Goal: Task Accomplishment & Management: Manage account settings

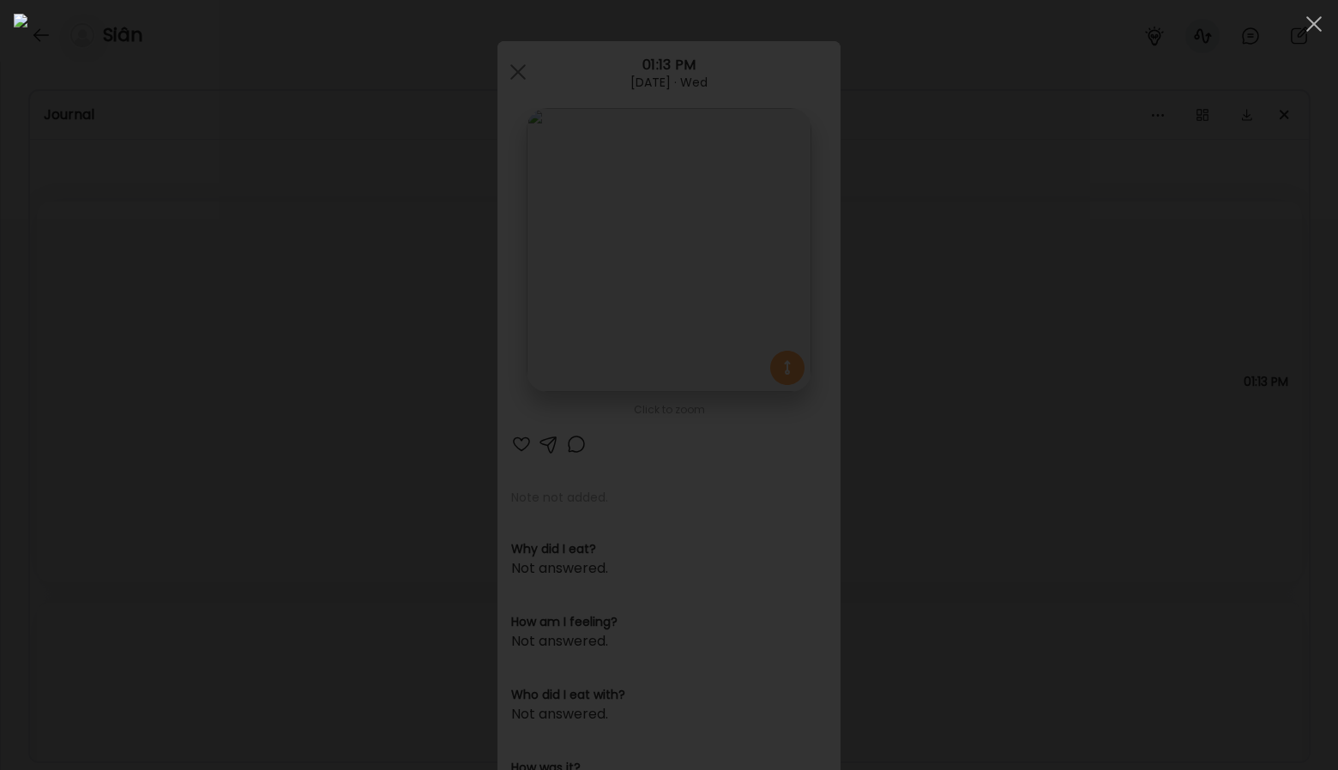
scroll to position [1715, 0]
click at [79, 98] on div at bounding box center [669, 385] width 1310 height 743
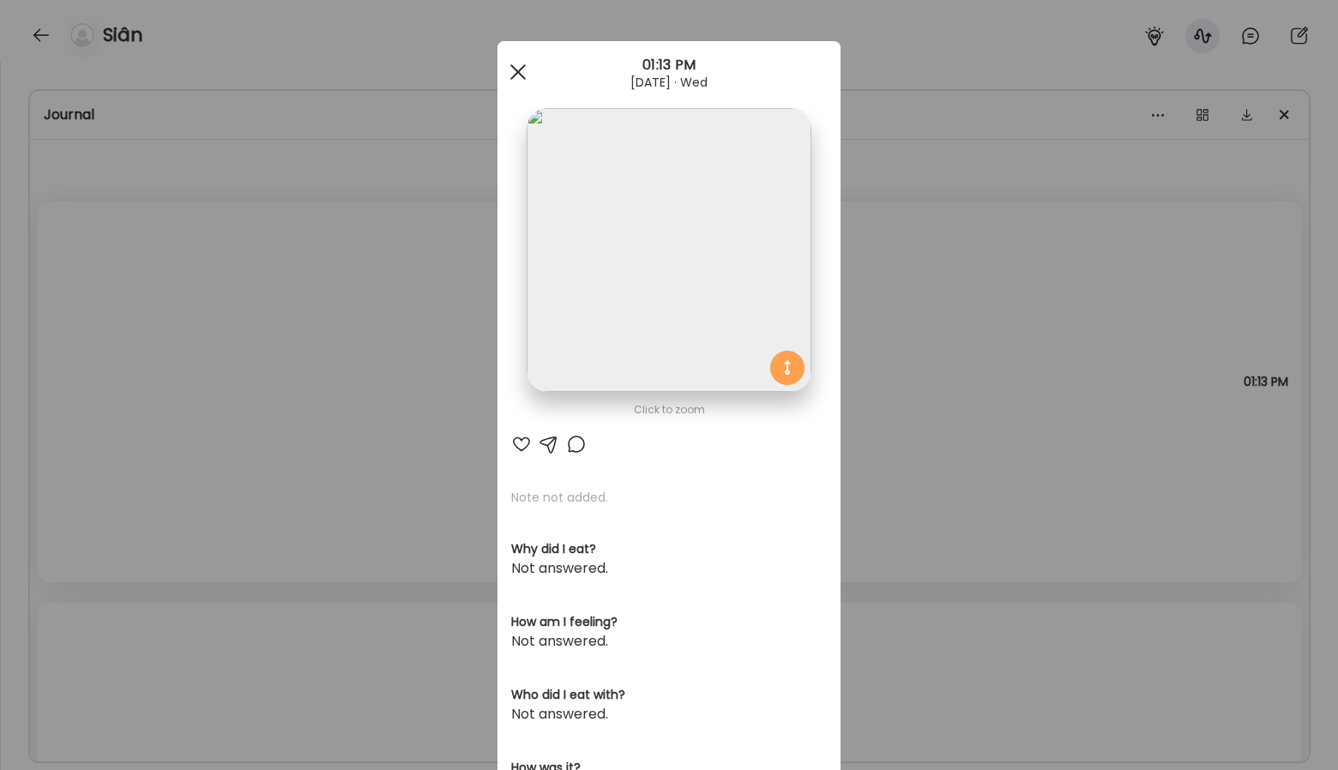
click at [515, 77] on div at bounding box center [518, 72] width 34 height 34
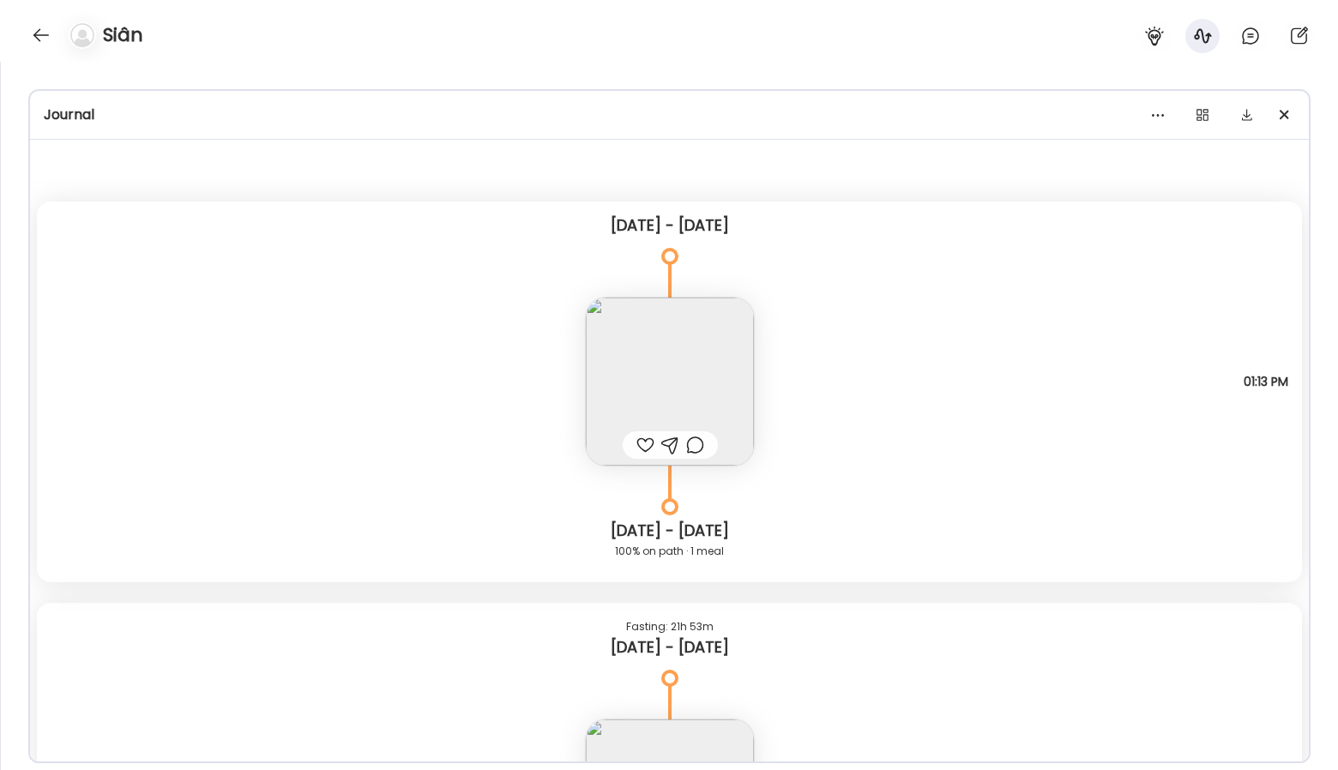
click at [32, 38] on div at bounding box center [40, 34] width 27 height 27
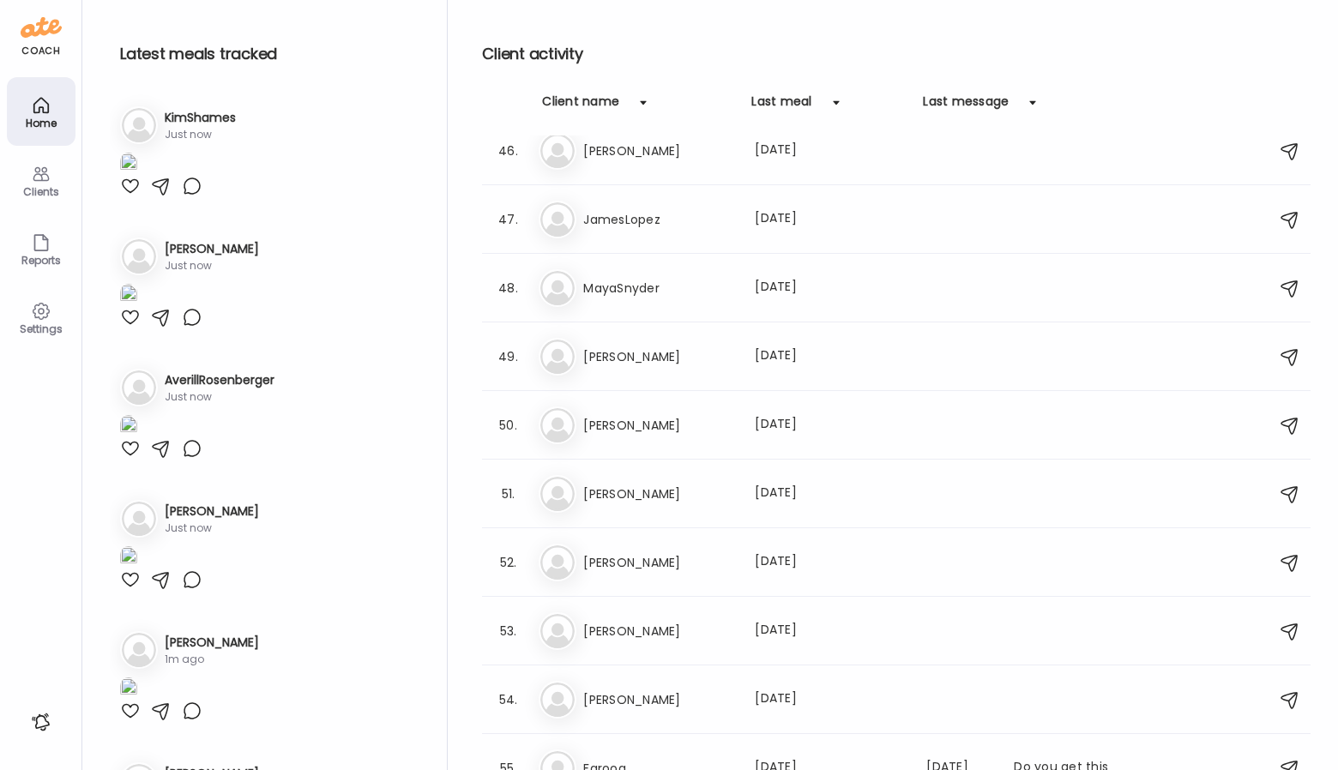
scroll to position [3885, 0]
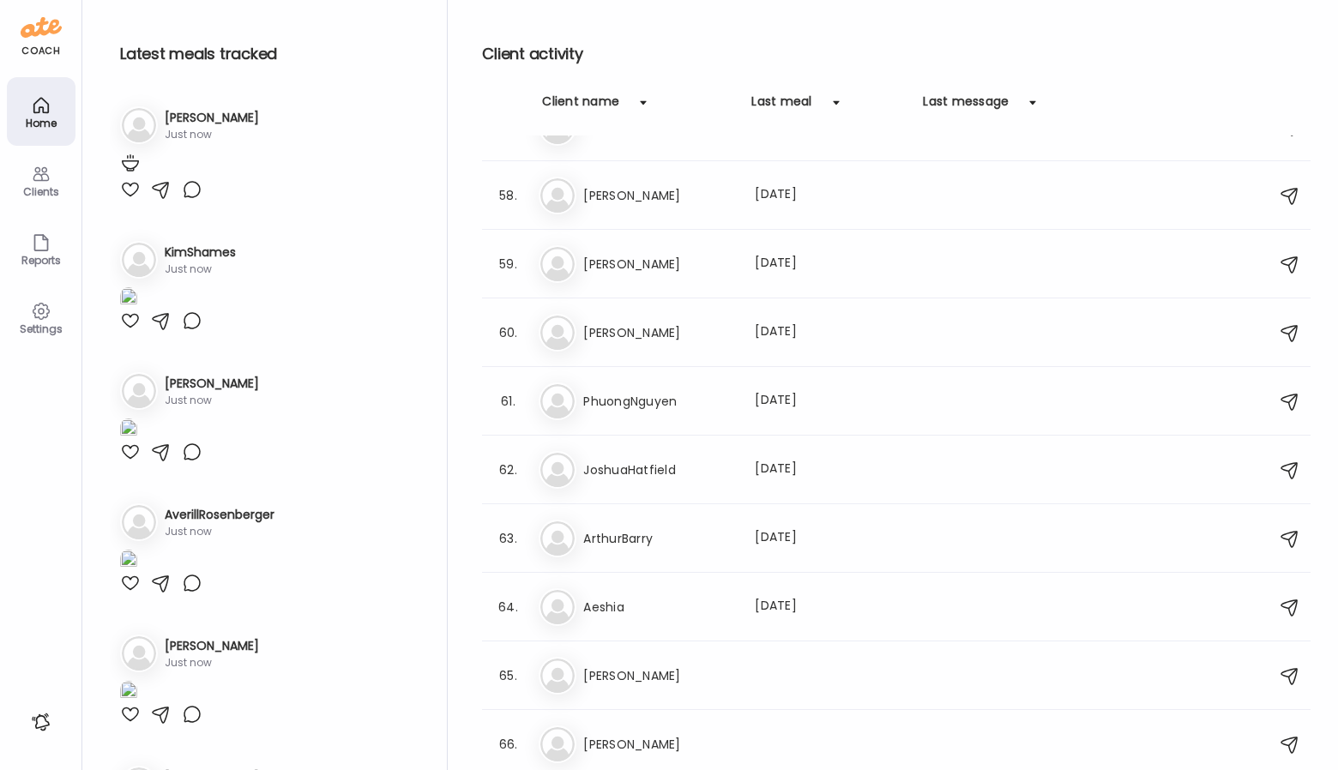
click at [184, 122] on h3 "[PERSON_NAME]" at bounding box center [212, 118] width 94 height 18
click at [184, 117] on h3 "[PERSON_NAME]" at bounding box center [212, 118] width 94 height 18
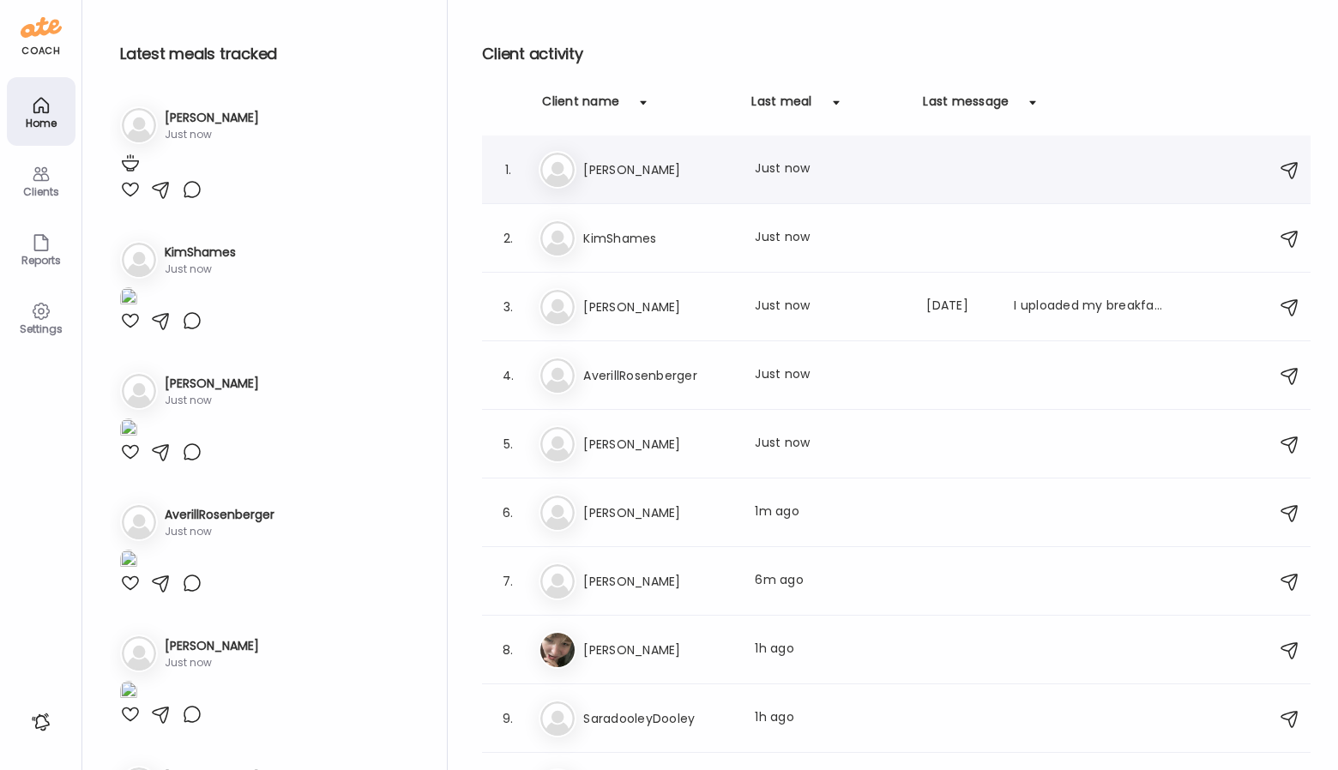
click at [722, 168] on h3 "[PERSON_NAME]" at bounding box center [658, 170] width 151 height 21
click at [710, 344] on div at bounding box center [669, 385] width 82 height 82
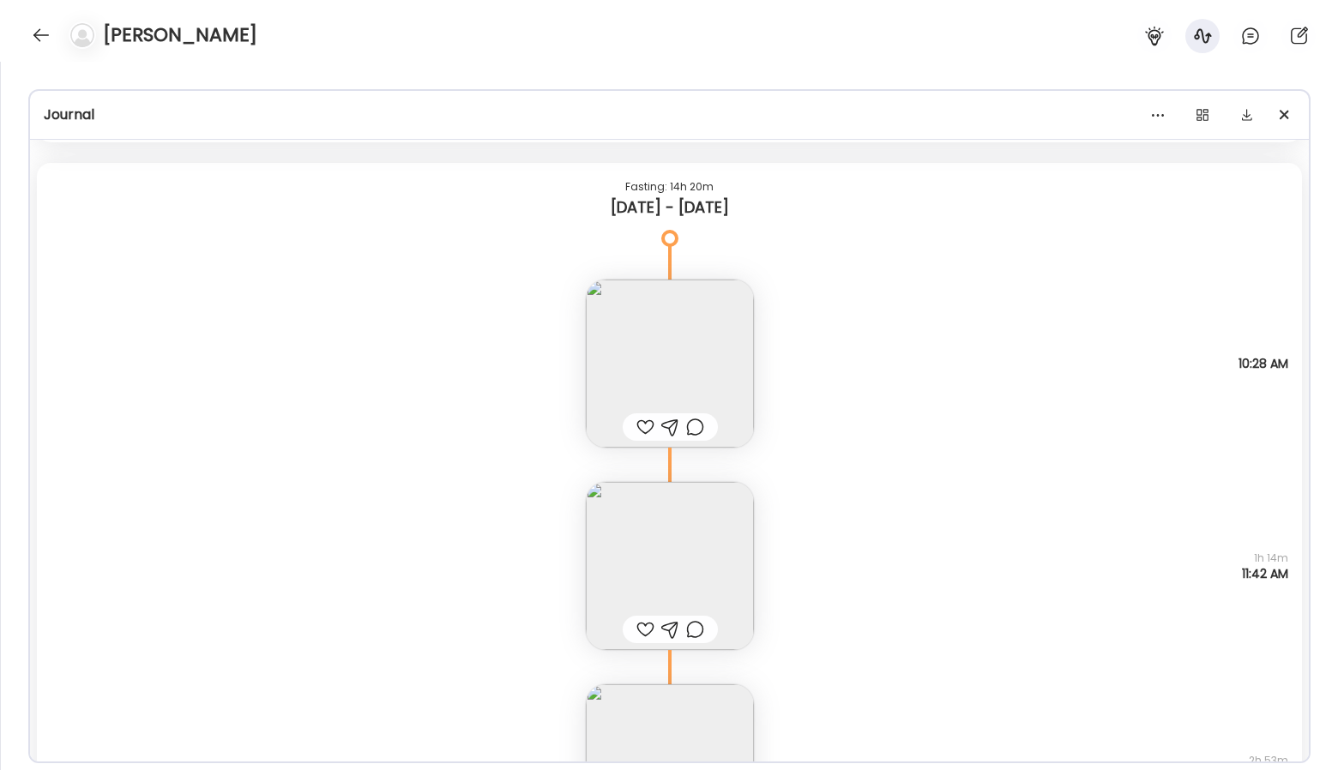
scroll to position [16363, 0]
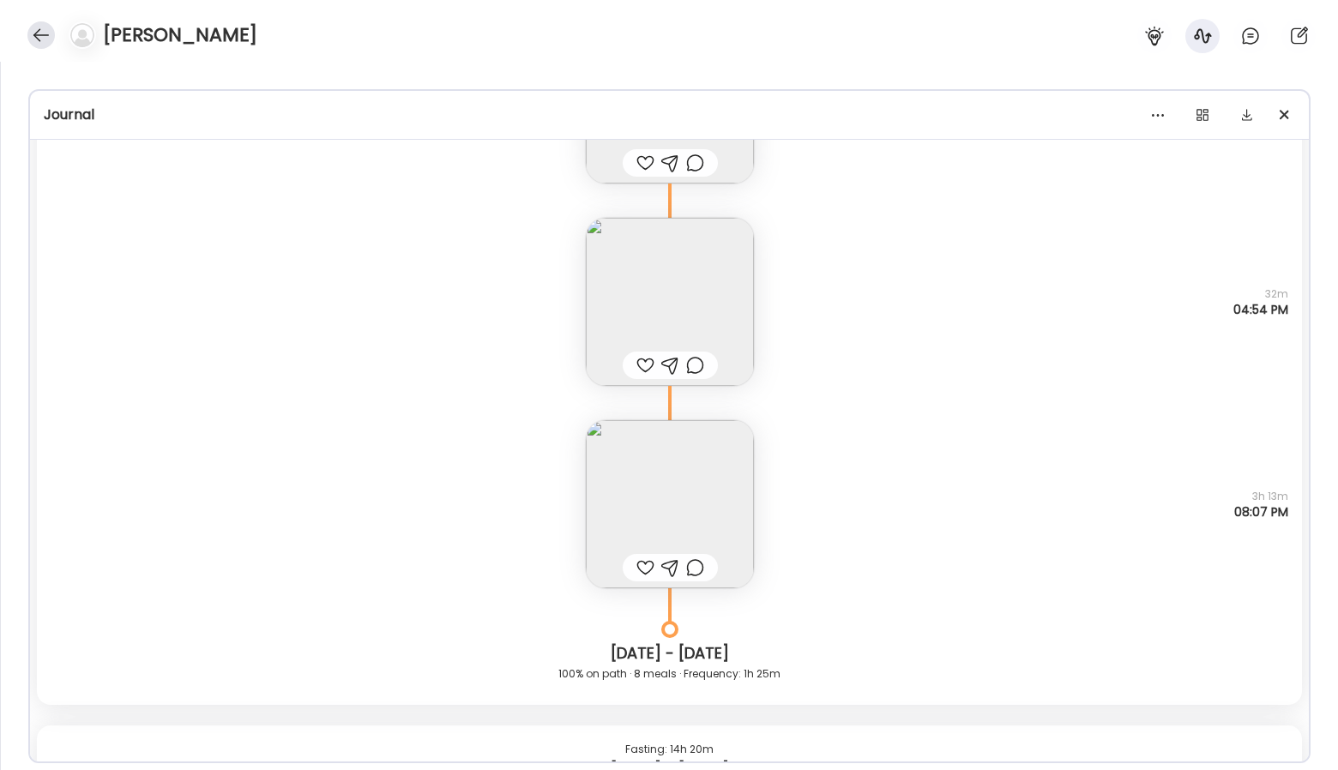
click at [41, 44] on div at bounding box center [40, 34] width 27 height 27
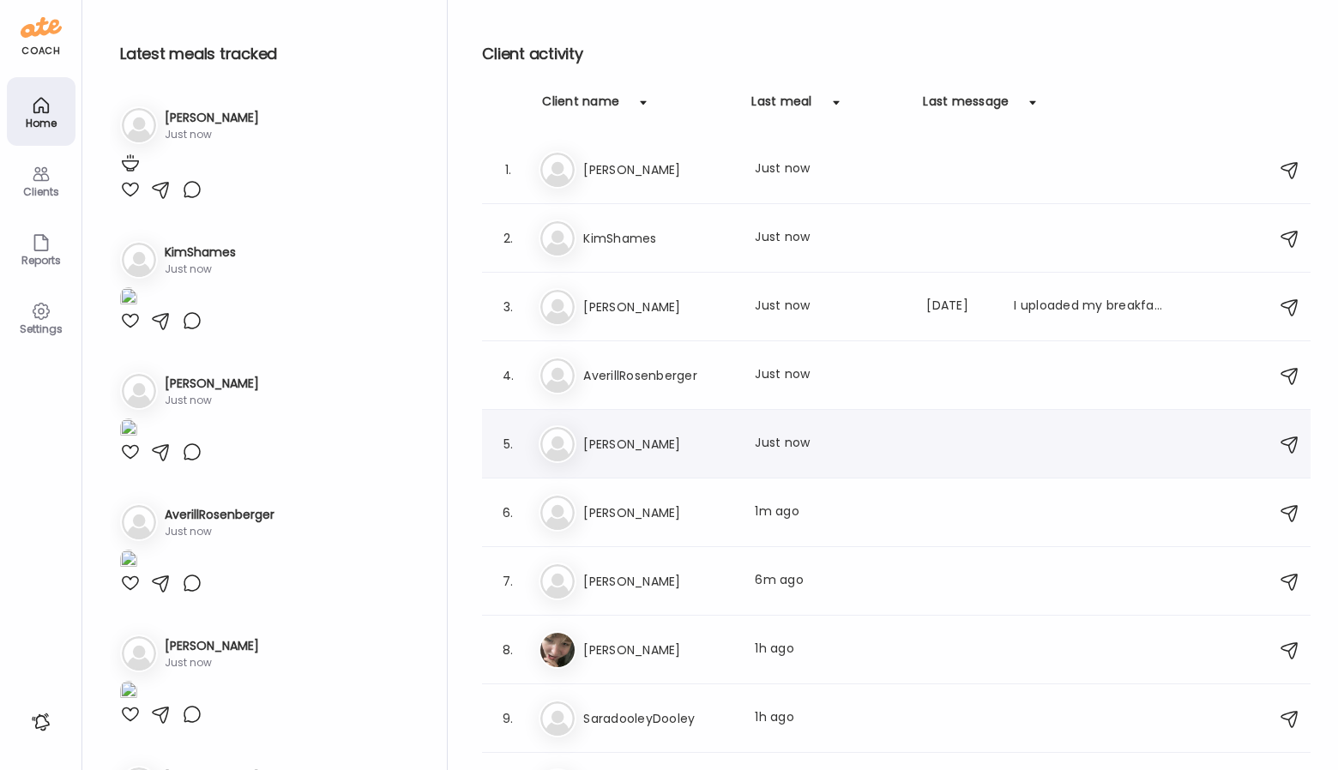
scroll to position [408, 0]
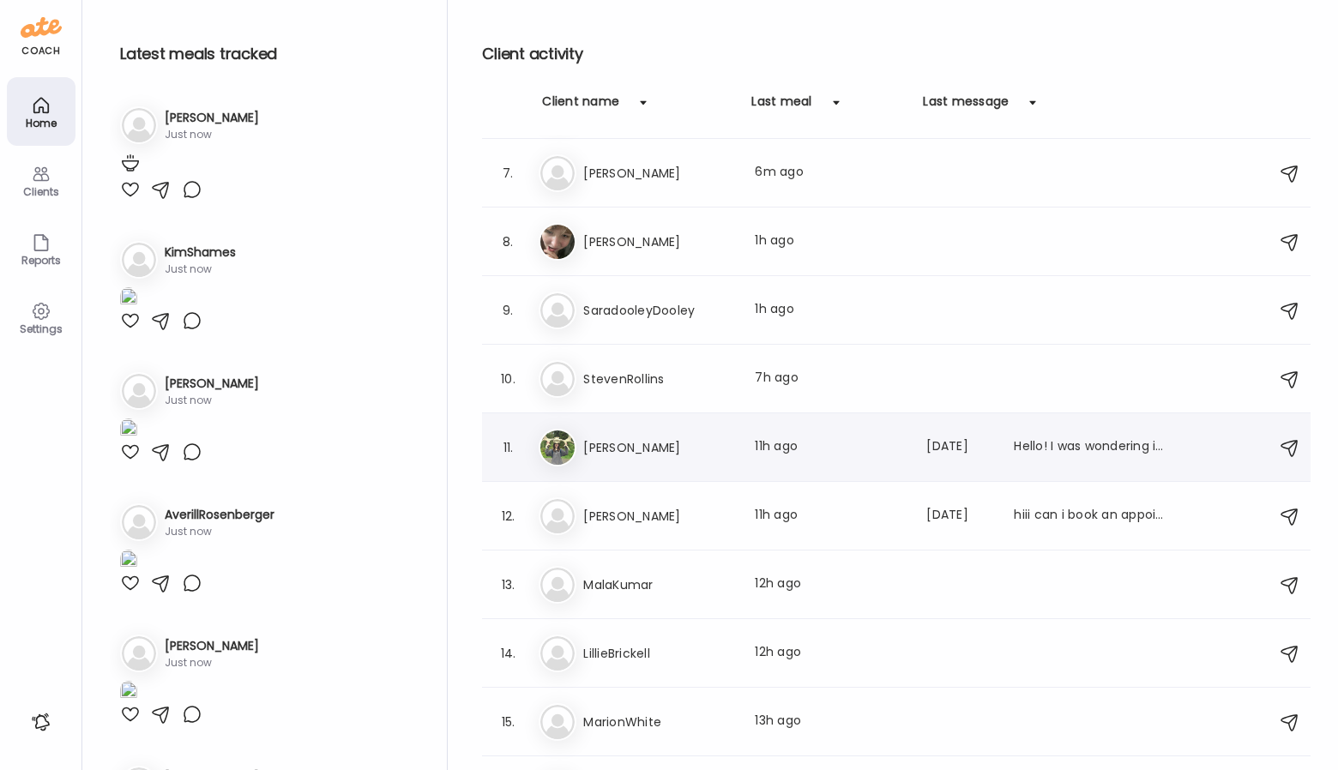
click at [675, 452] on h3 "[PERSON_NAME]" at bounding box center [658, 447] width 151 height 21
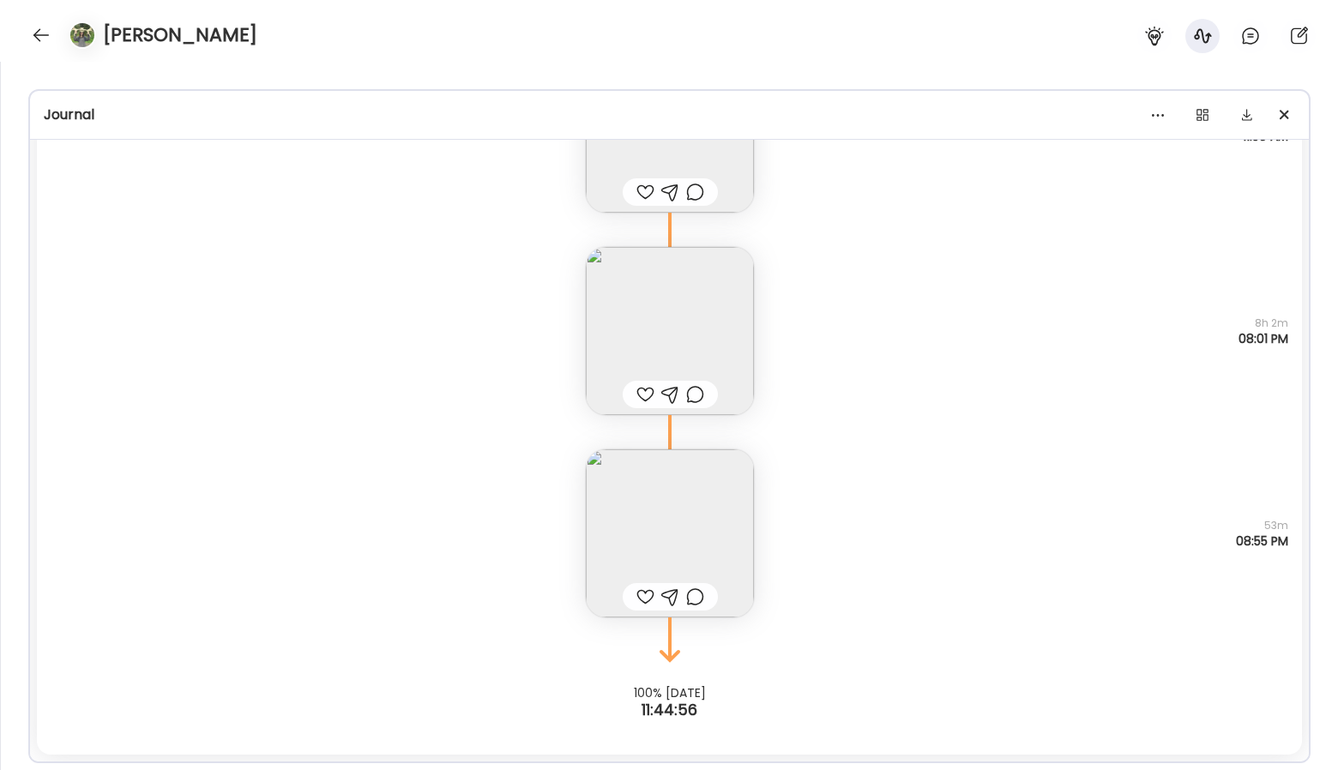
scroll to position [45, 0]
click at [1247, 39] on icon at bounding box center [1250, 36] width 21 height 21
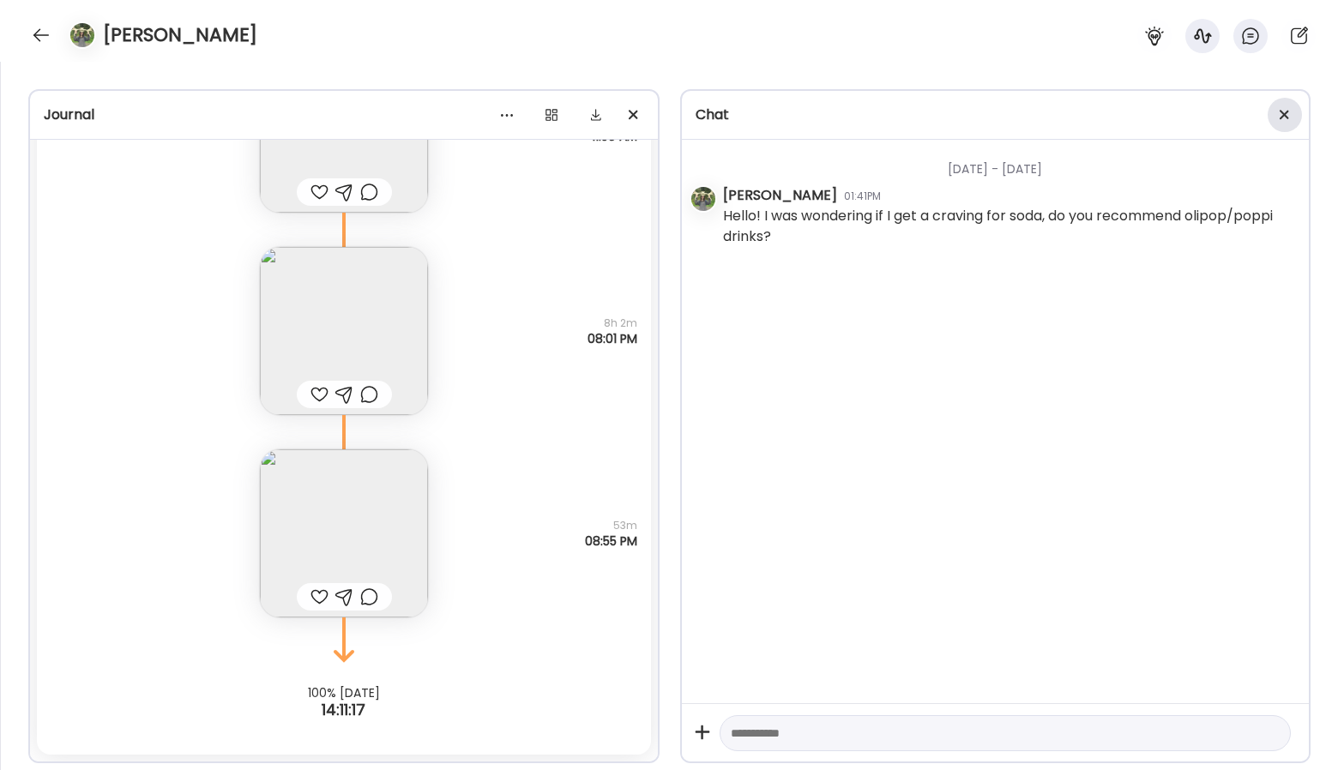
click at [1293, 117] on div at bounding box center [1284, 115] width 34 height 34
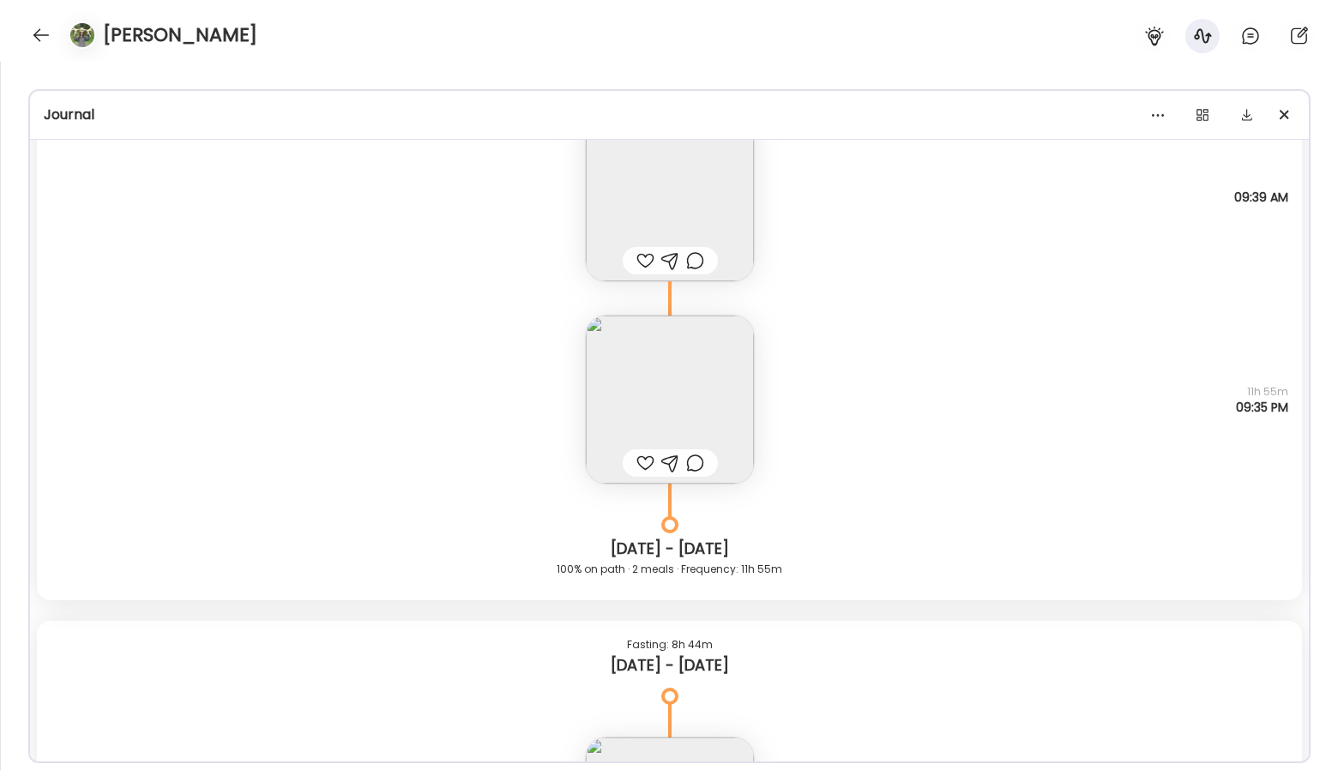
scroll to position [16861, 0]
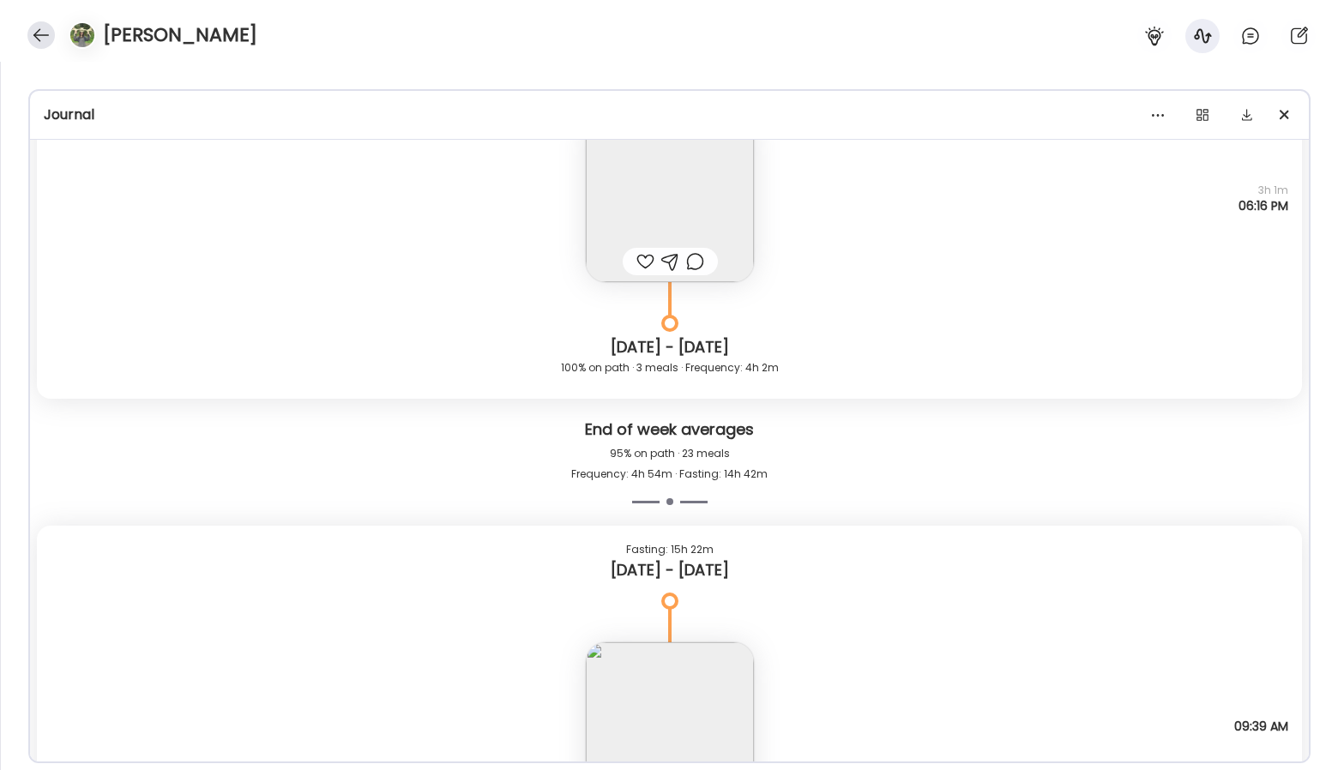
click at [42, 35] on div at bounding box center [40, 34] width 27 height 27
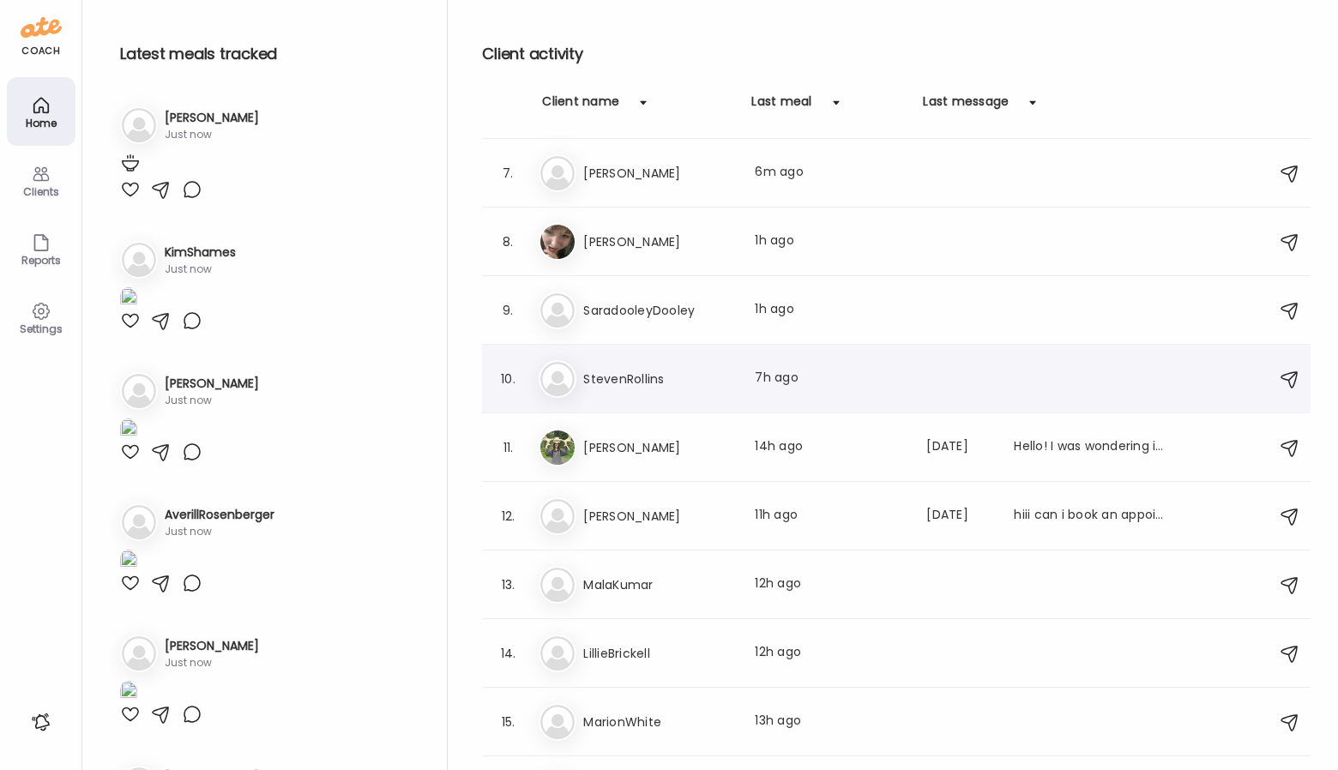
click at [619, 389] on div "St StevenRollins Last meal: 7h ago" at bounding box center [899, 379] width 720 height 38
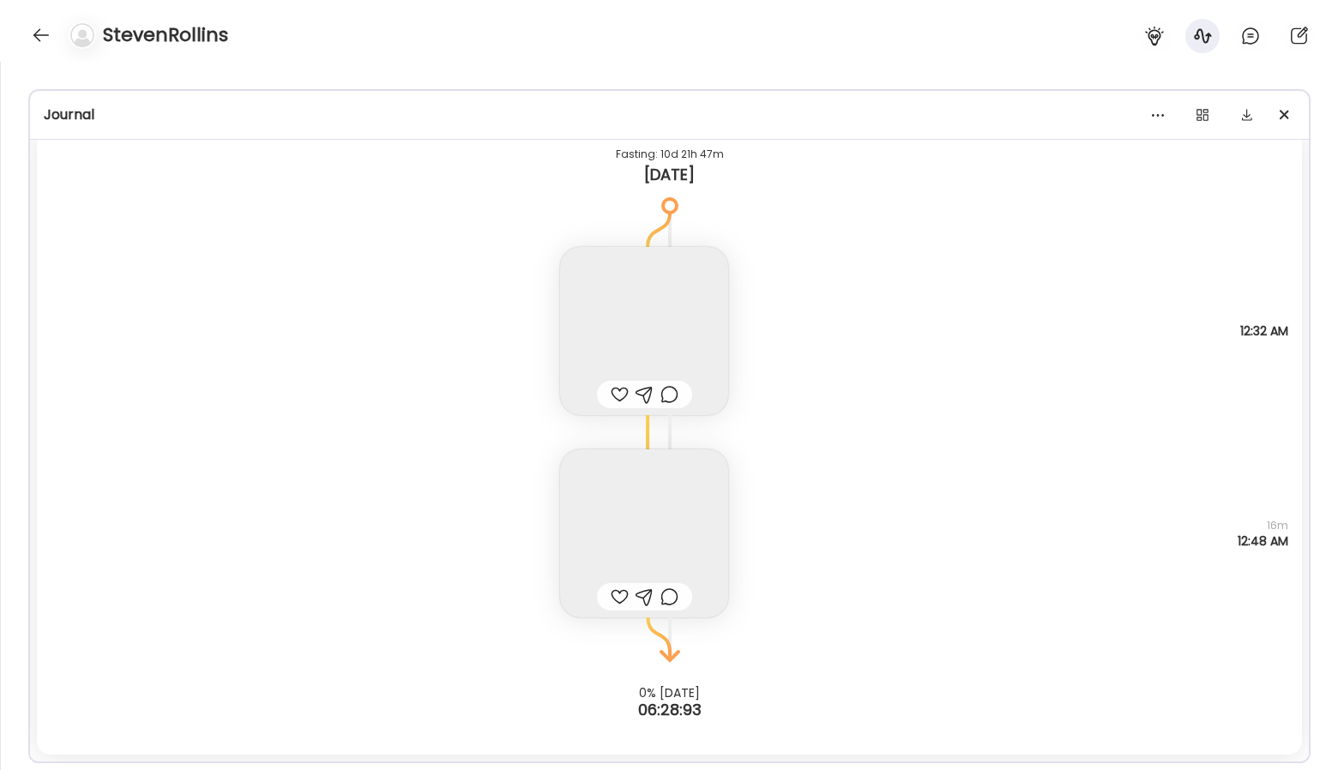
scroll to position [9559, 0]
click at [685, 334] on img at bounding box center [644, 331] width 168 height 168
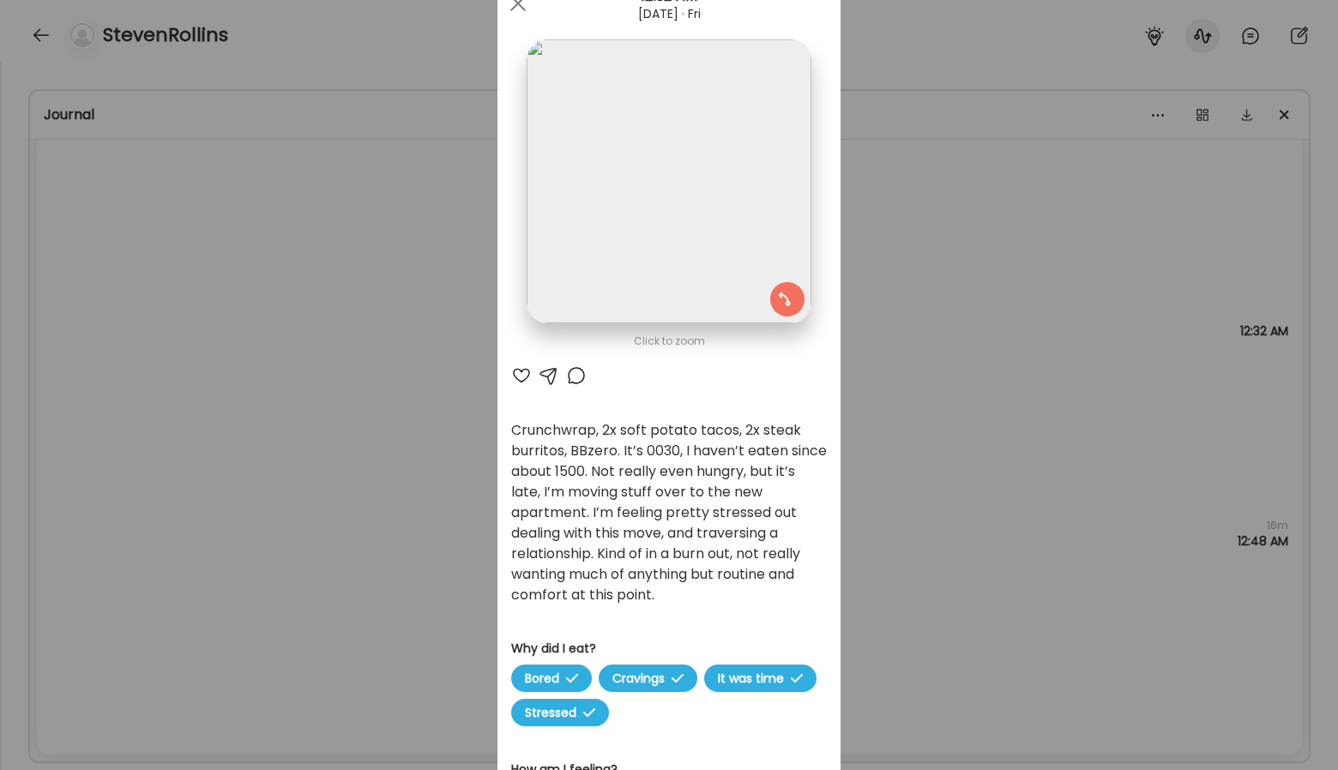
scroll to position [75, 0]
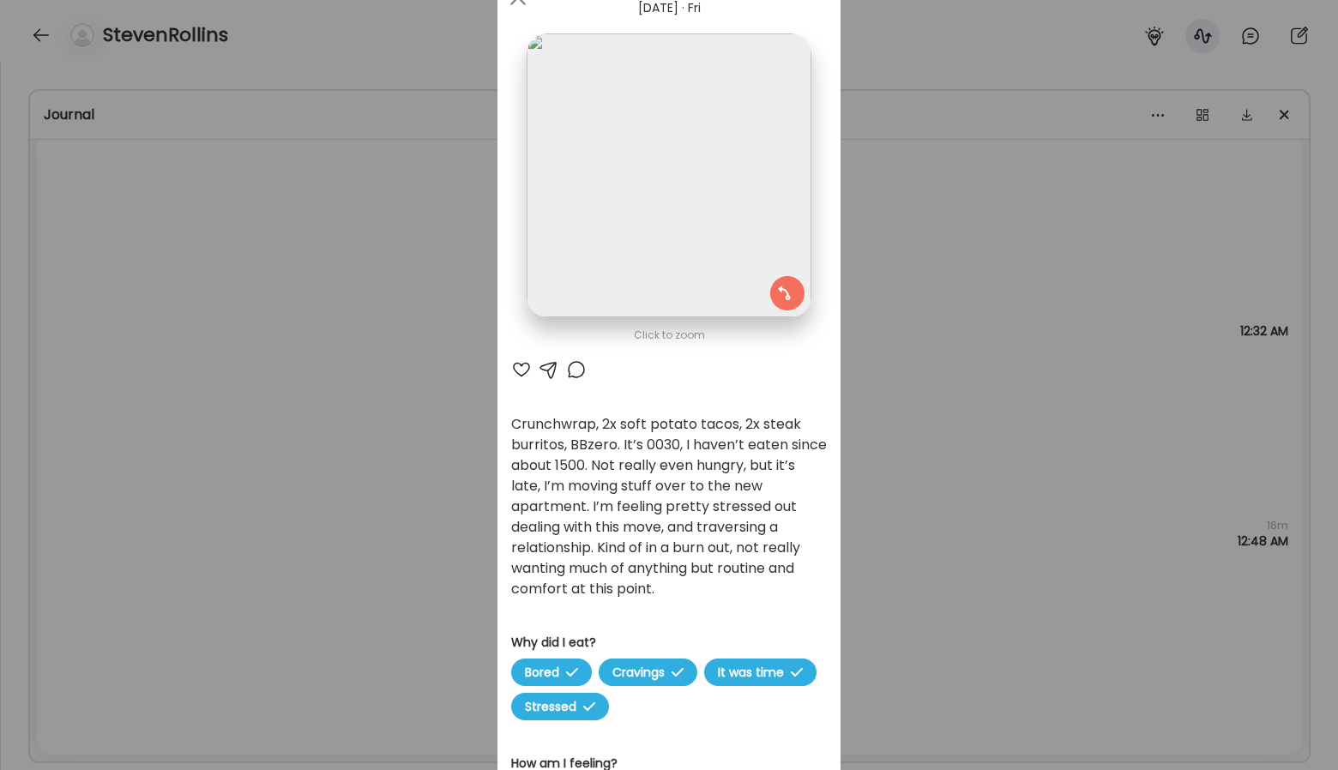
click at [1001, 375] on div "Ate Coach Dashboard Wahoo! It’s official Take a moment to set up your Coach Pro…" at bounding box center [669, 385] width 1338 height 770
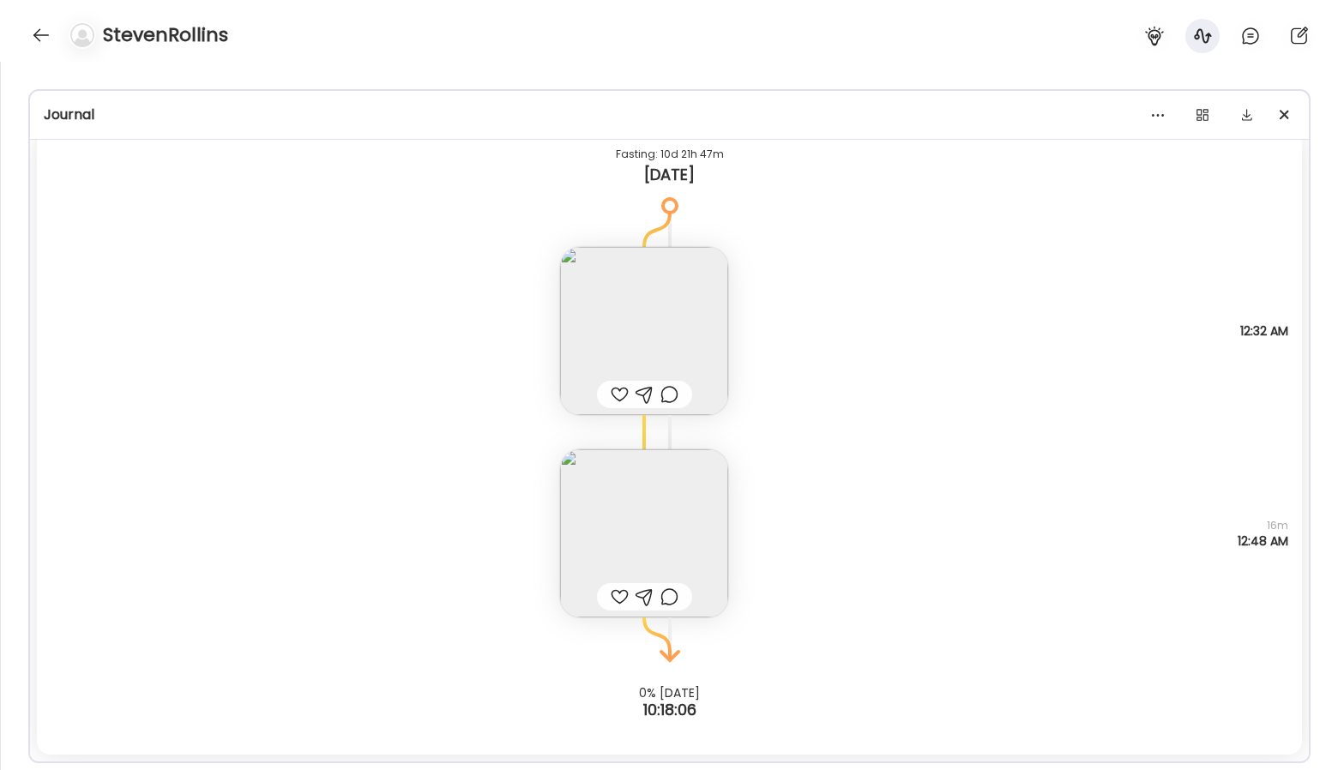
click at [652, 557] on img at bounding box center [644, 533] width 168 height 168
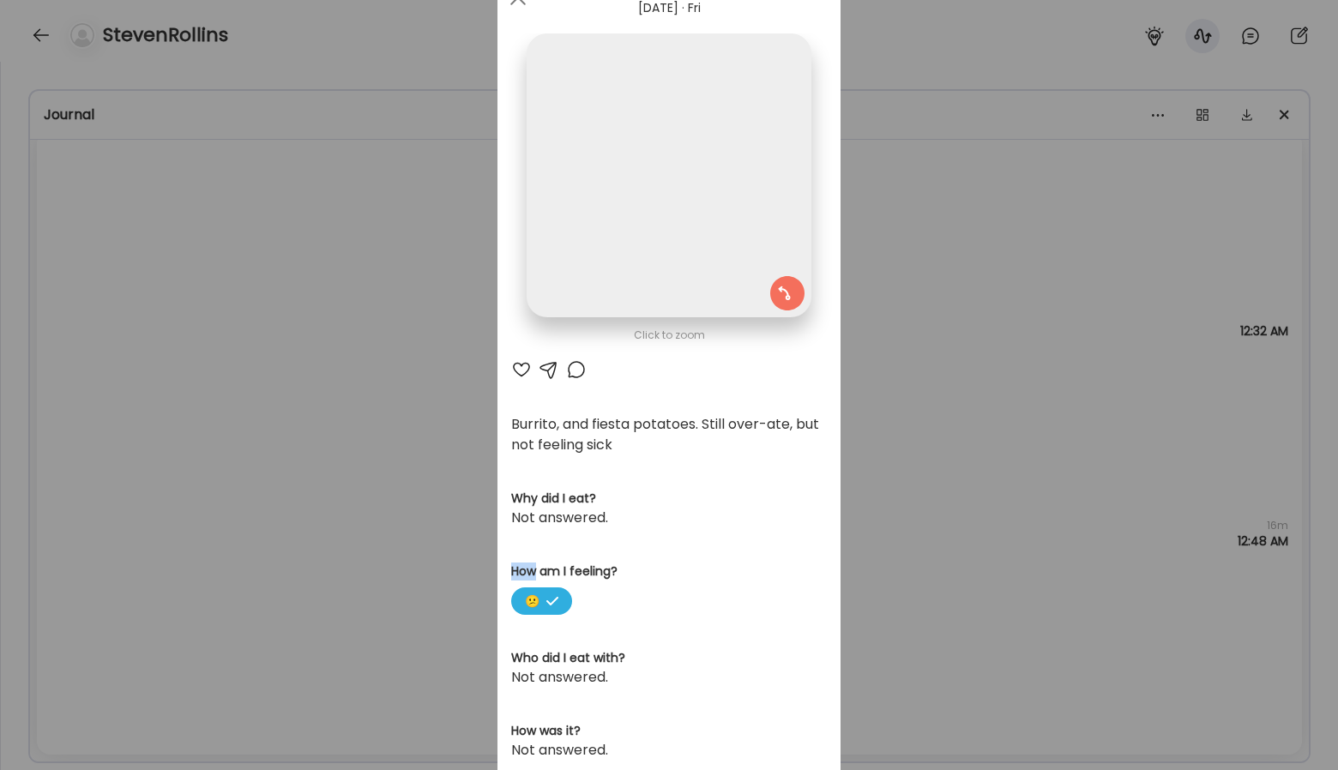
click at [652, 557] on section "Burrito, and fiesta potatoes. Still over-ate, but not feeling sick Why did I ea…" at bounding box center [669, 696] width 316 height 565
click at [383, 550] on div "Ate Coach Dashboard Wahoo! It’s official Take a moment to set up your Coach Pro…" at bounding box center [669, 385] width 1338 height 770
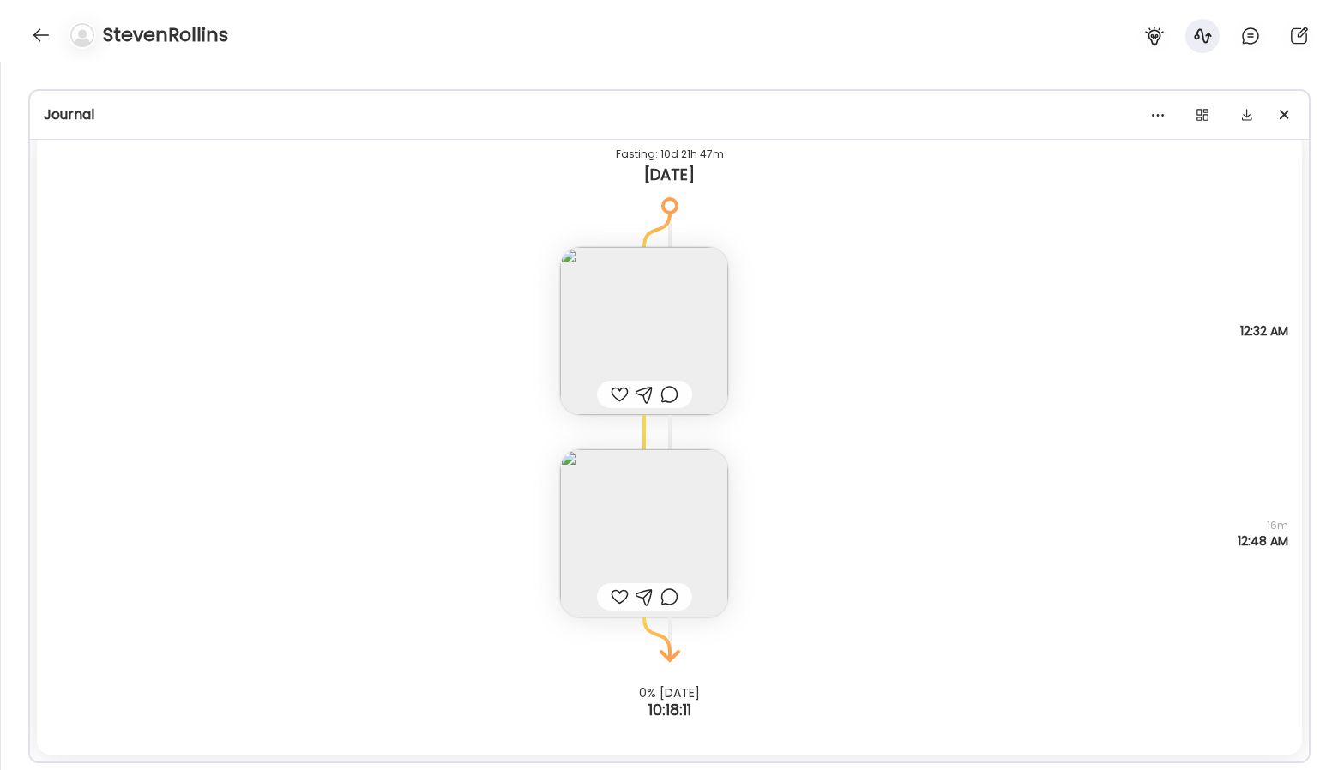
click at [27, 41] on div "StevenRollins" at bounding box center [669, 31] width 1338 height 62
click at [51, 34] on div at bounding box center [40, 34] width 27 height 27
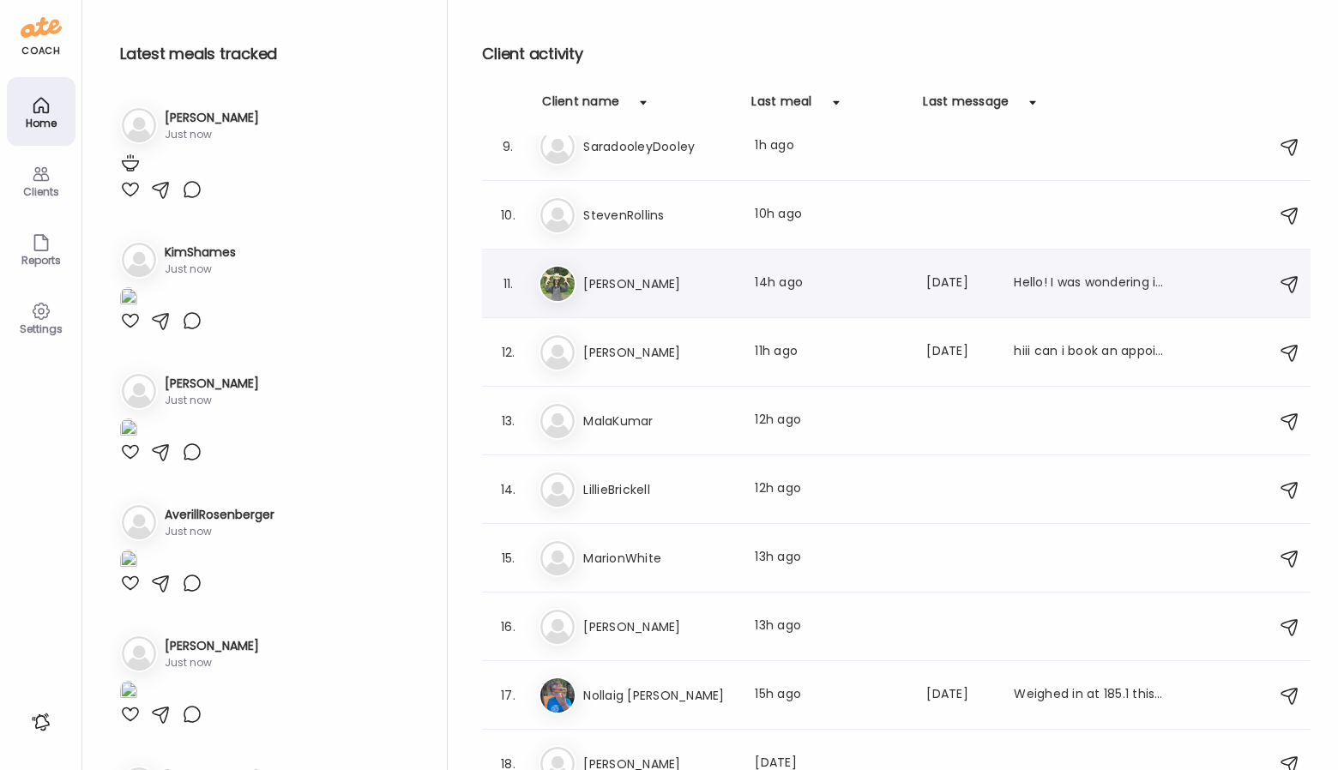
scroll to position [706, 0]
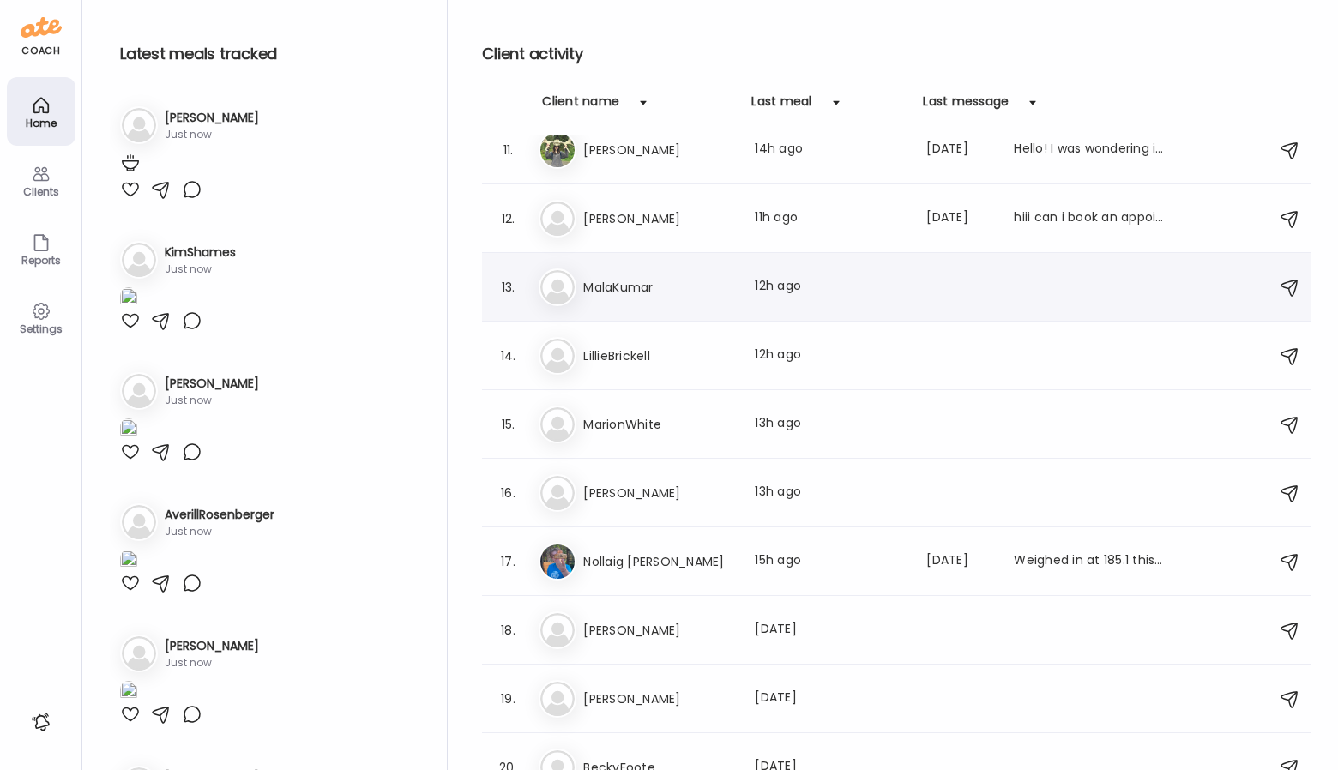
click at [662, 312] on div "13. Ma MalaKumar Last meal: 12h ago" at bounding box center [896, 287] width 828 height 69
click at [659, 283] on h3 "MalaKumar" at bounding box center [658, 287] width 151 height 21
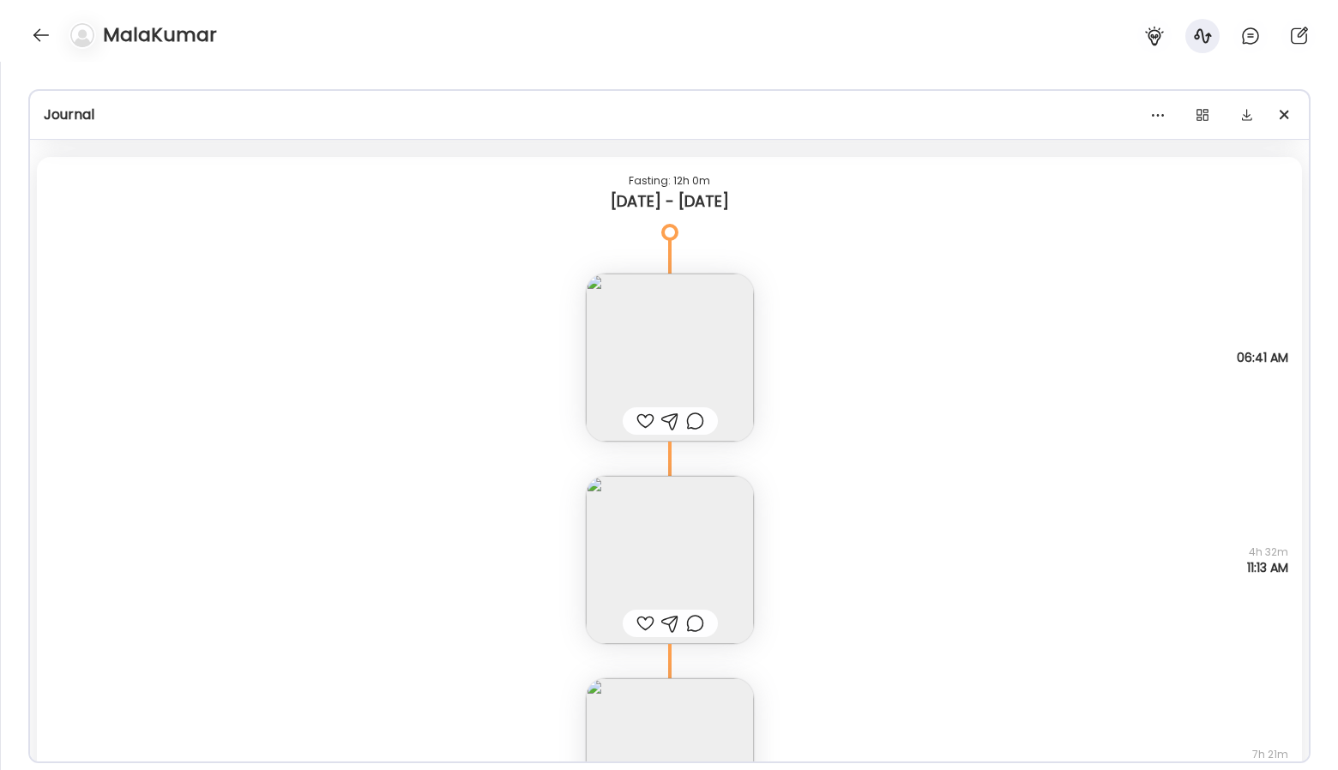
scroll to position [18602, 0]
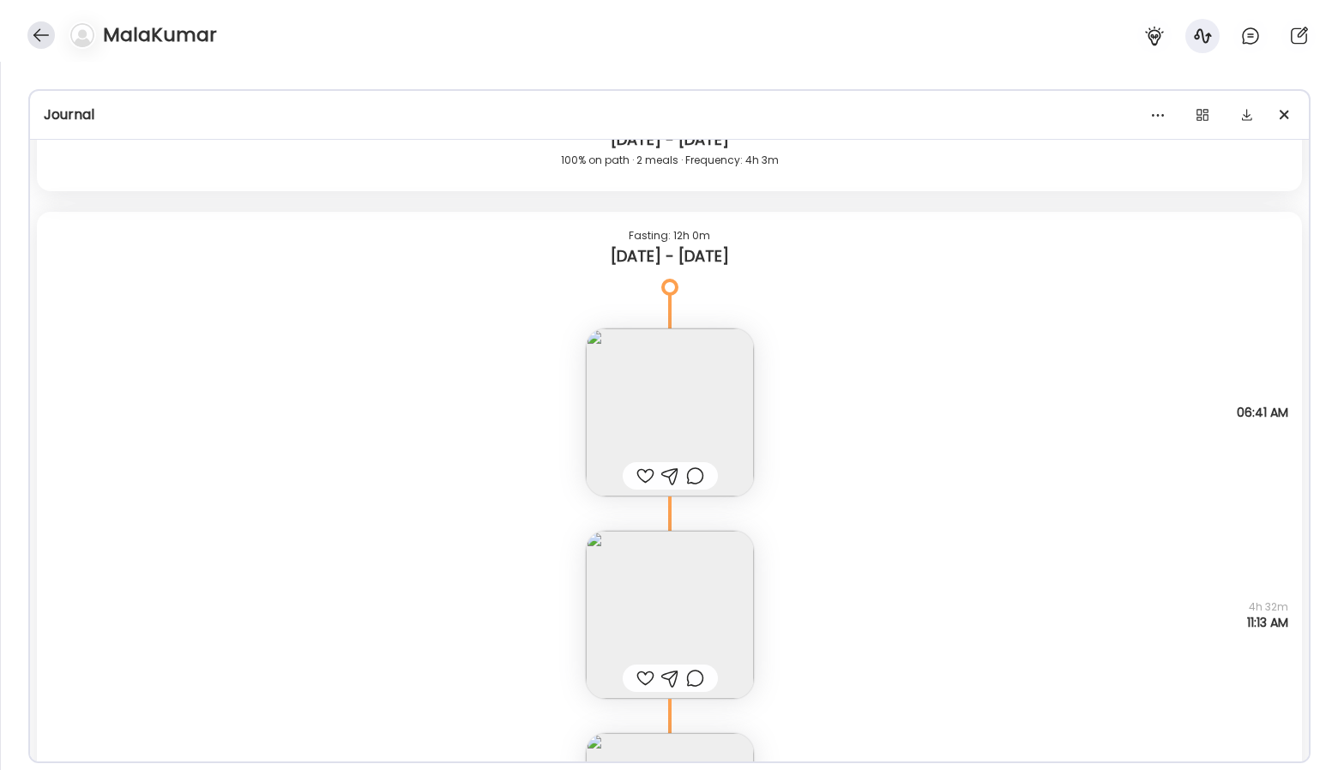
click at [51, 34] on div at bounding box center [40, 34] width 27 height 27
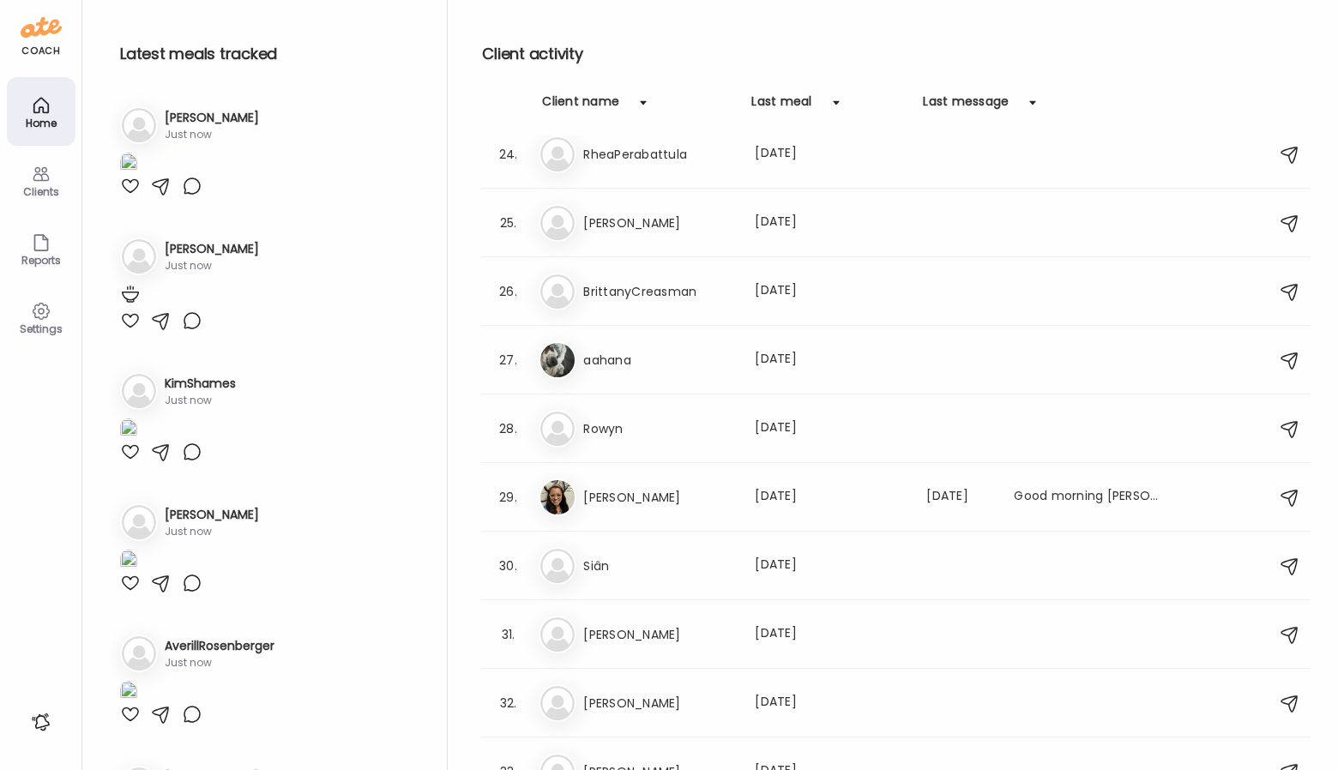
scroll to position [1588, 0]
